Goal: Information Seeking & Learning: Learn about a topic

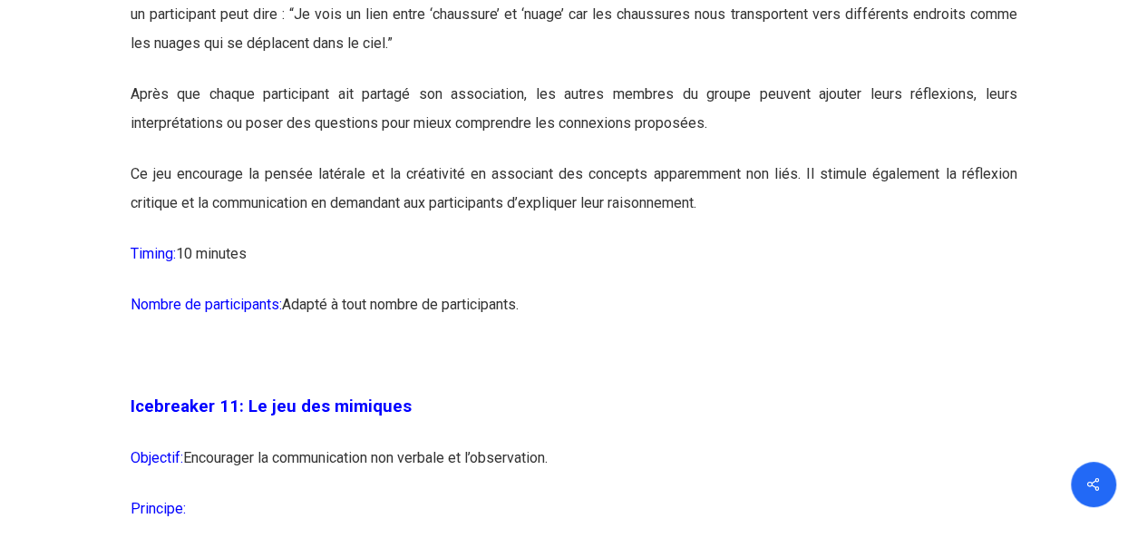
scroll to position [6822, 0]
click at [1003, 391] on p at bounding box center [574, 365] width 887 height 51
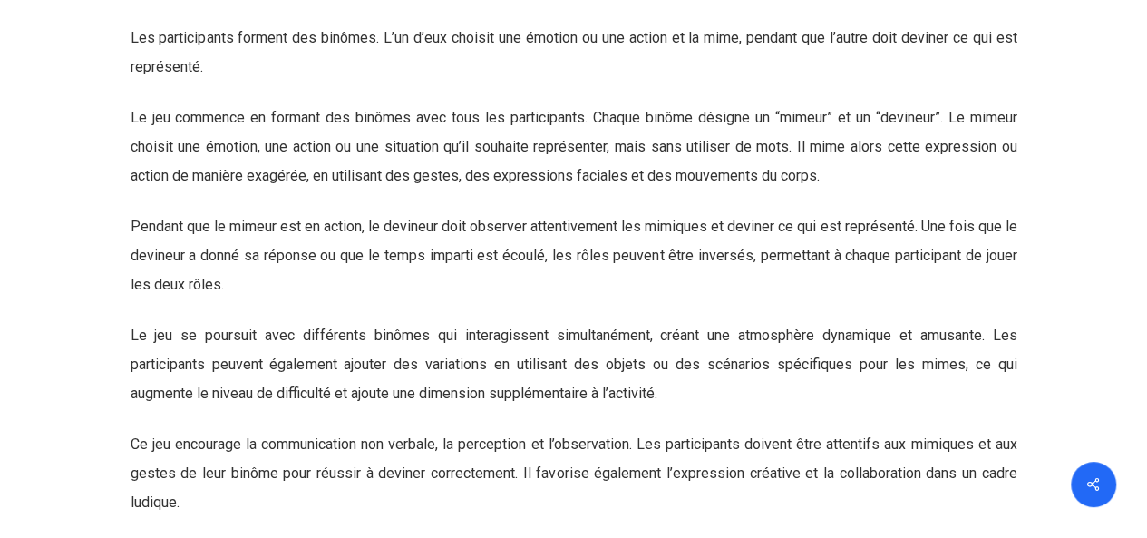
scroll to position [7345, 0]
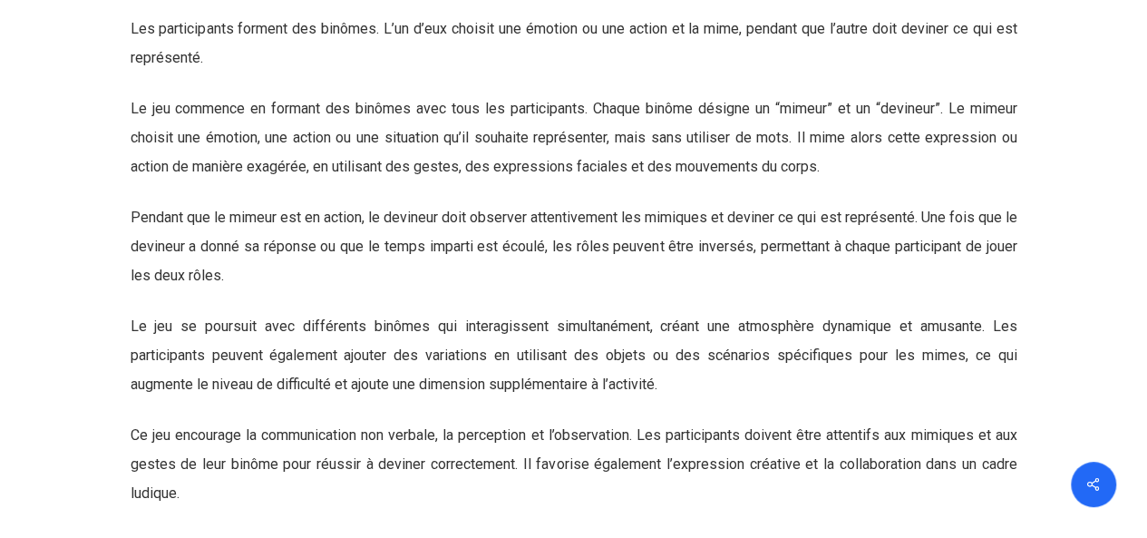
click at [1003, 404] on p "Le jeu se poursuit avec différents binômes qui interagissent simultanément, cré…" at bounding box center [574, 366] width 887 height 109
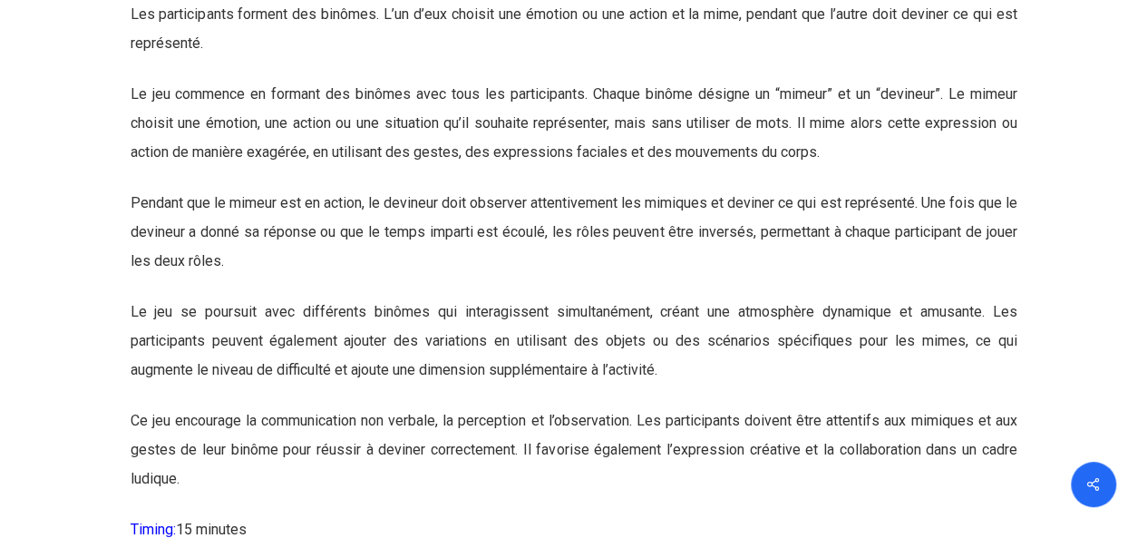
scroll to position [7366, 0]
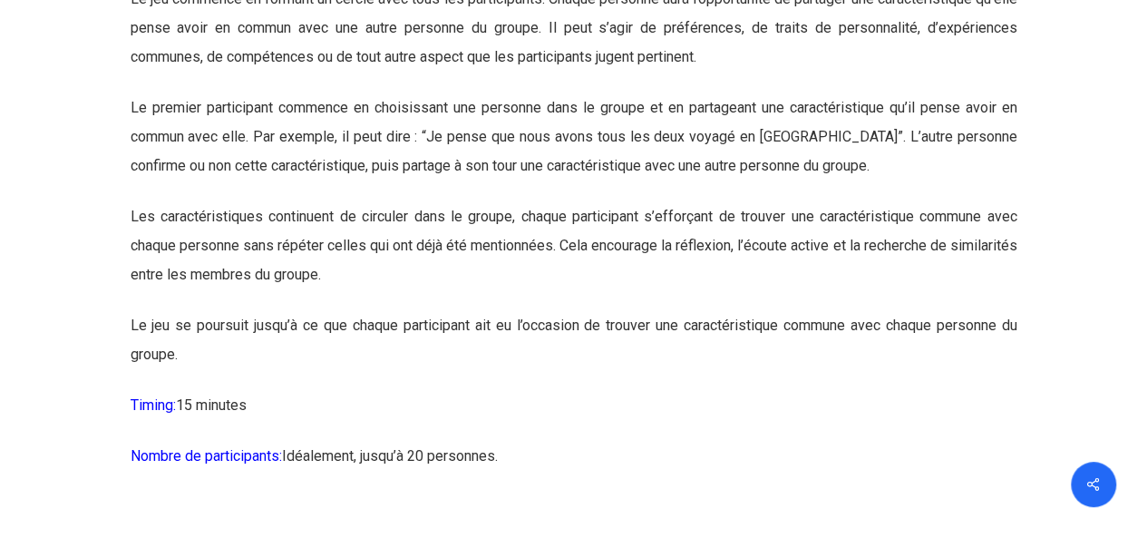
scroll to position [8873, 0]
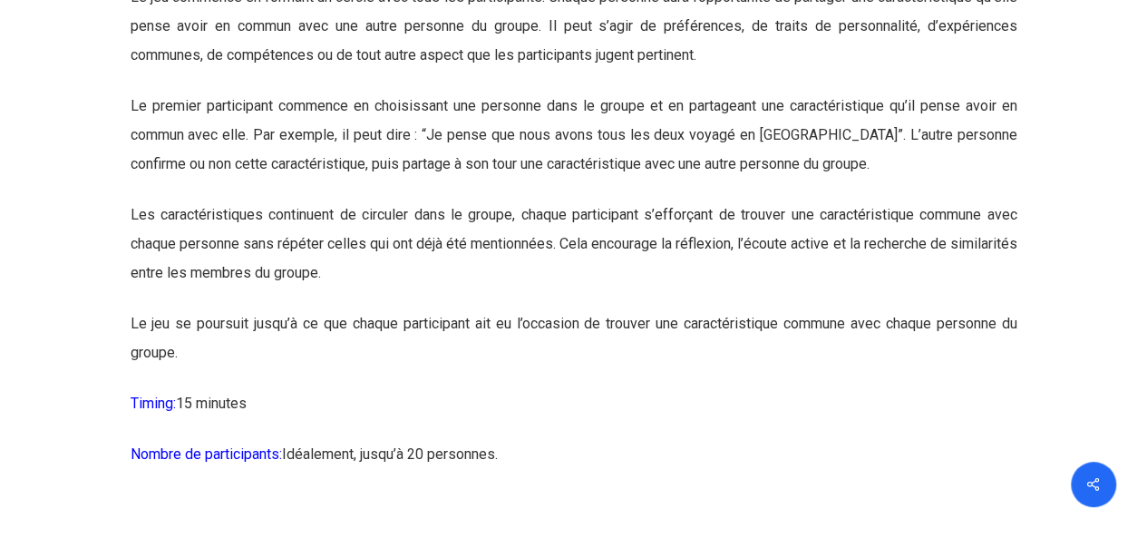
click at [1014, 389] on p "Le jeu se poursuit jusqu’à ce que chaque participant ait eu l’occasion de trouv…" at bounding box center [574, 349] width 887 height 80
click at [961, 491] on p "Nombre de participants: Idéalement, jusqu’à 20 personnes." at bounding box center [574, 465] width 887 height 51
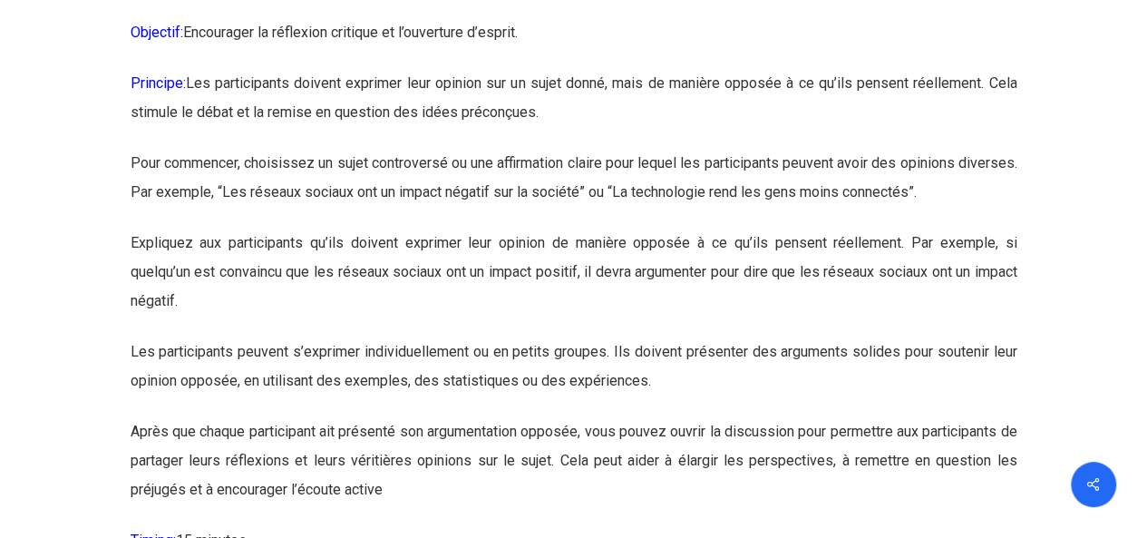
scroll to position [13658, 0]
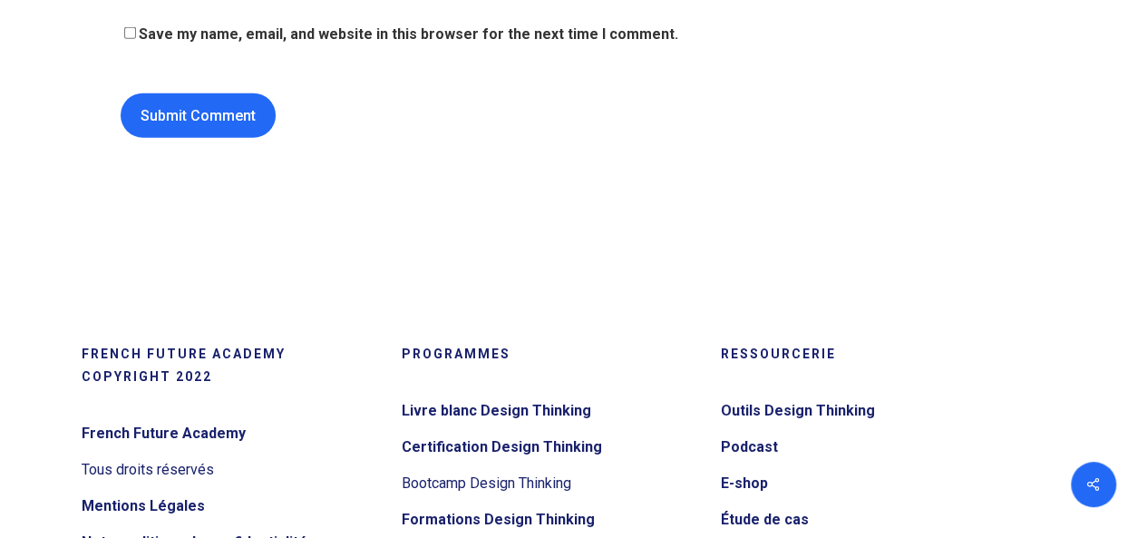
scroll to position [19390, 0]
